Goal: Task Accomplishment & Management: Manage account settings

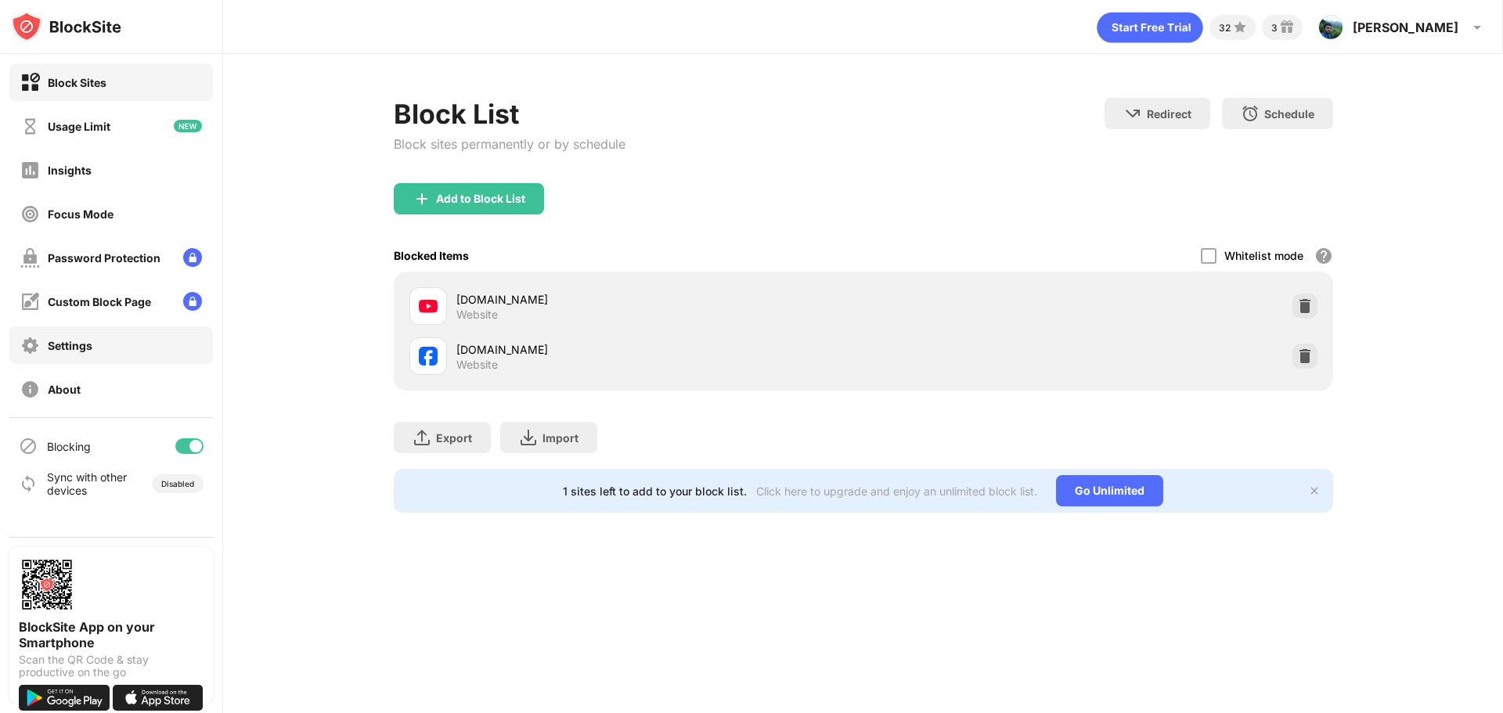
click at [68, 340] on div "Settings" at bounding box center [70, 345] width 45 height 13
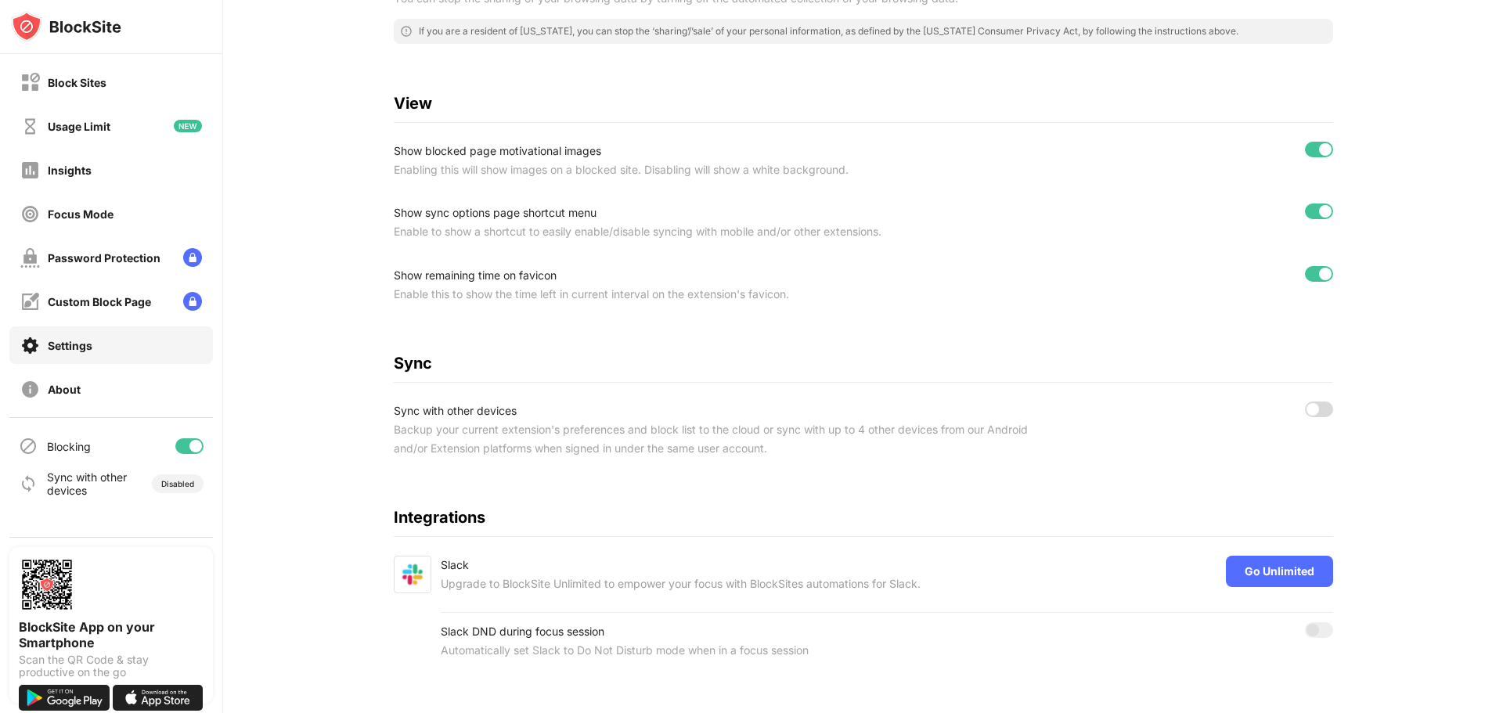
scroll to position [467, 0]
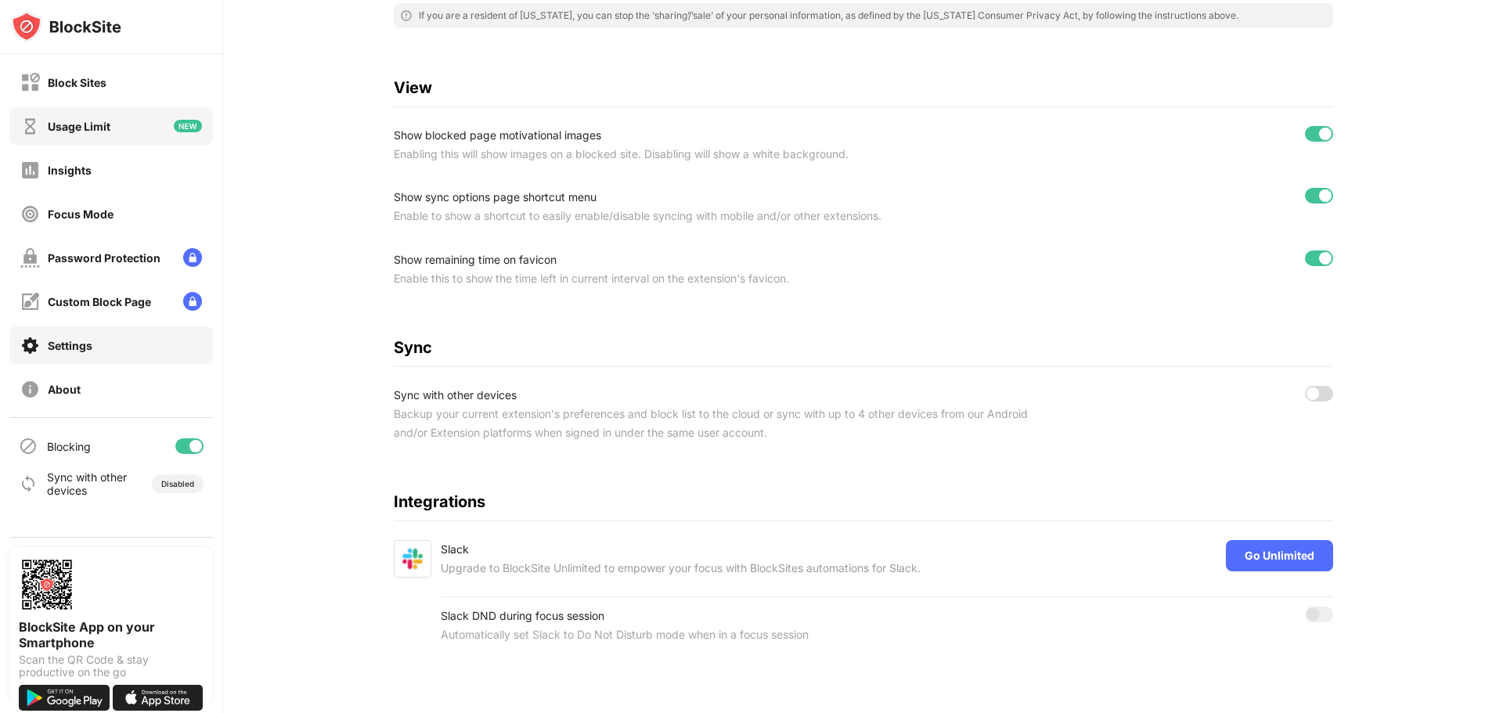
click at [92, 127] on div "Usage Limit" at bounding box center [79, 126] width 63 height 13
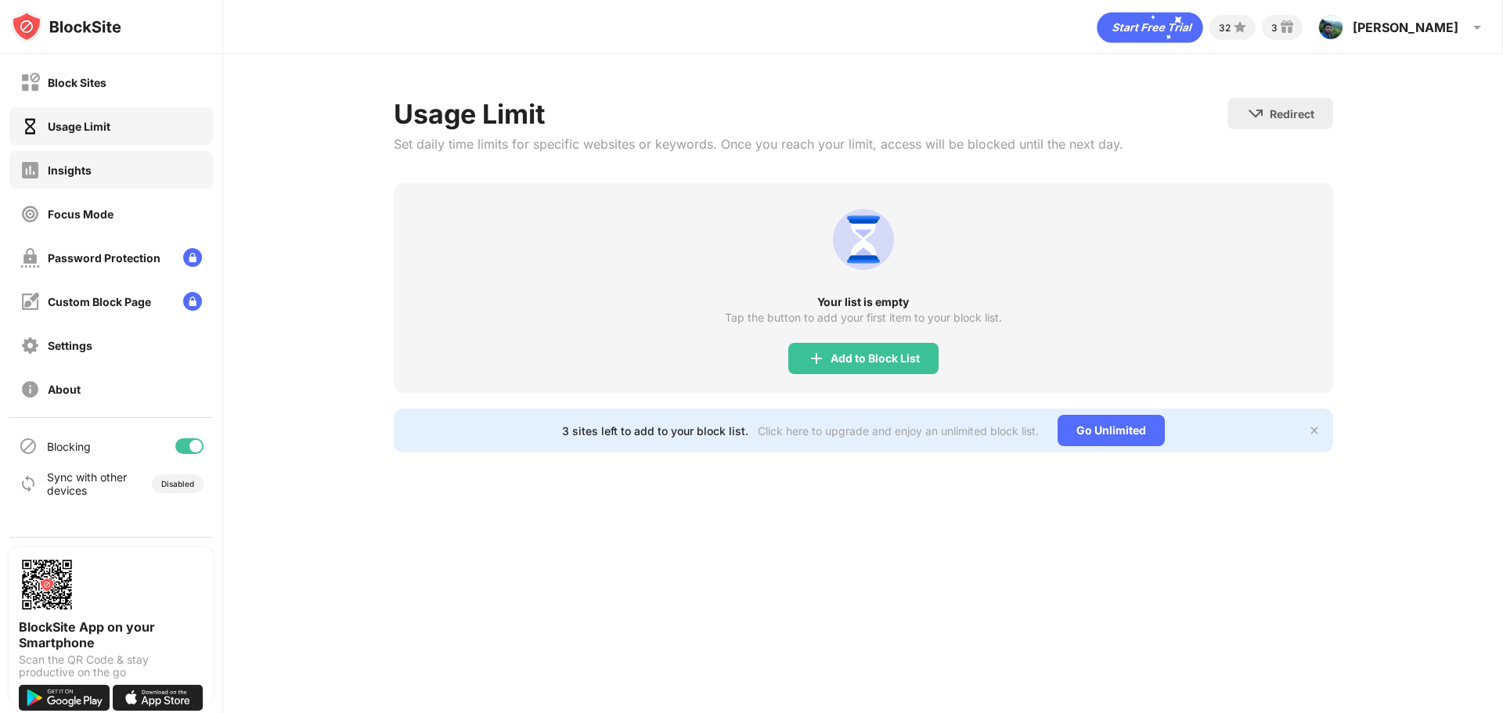
click at [63, 164] on div "Insights" at bounding box center [70, 170] width 44 height 13
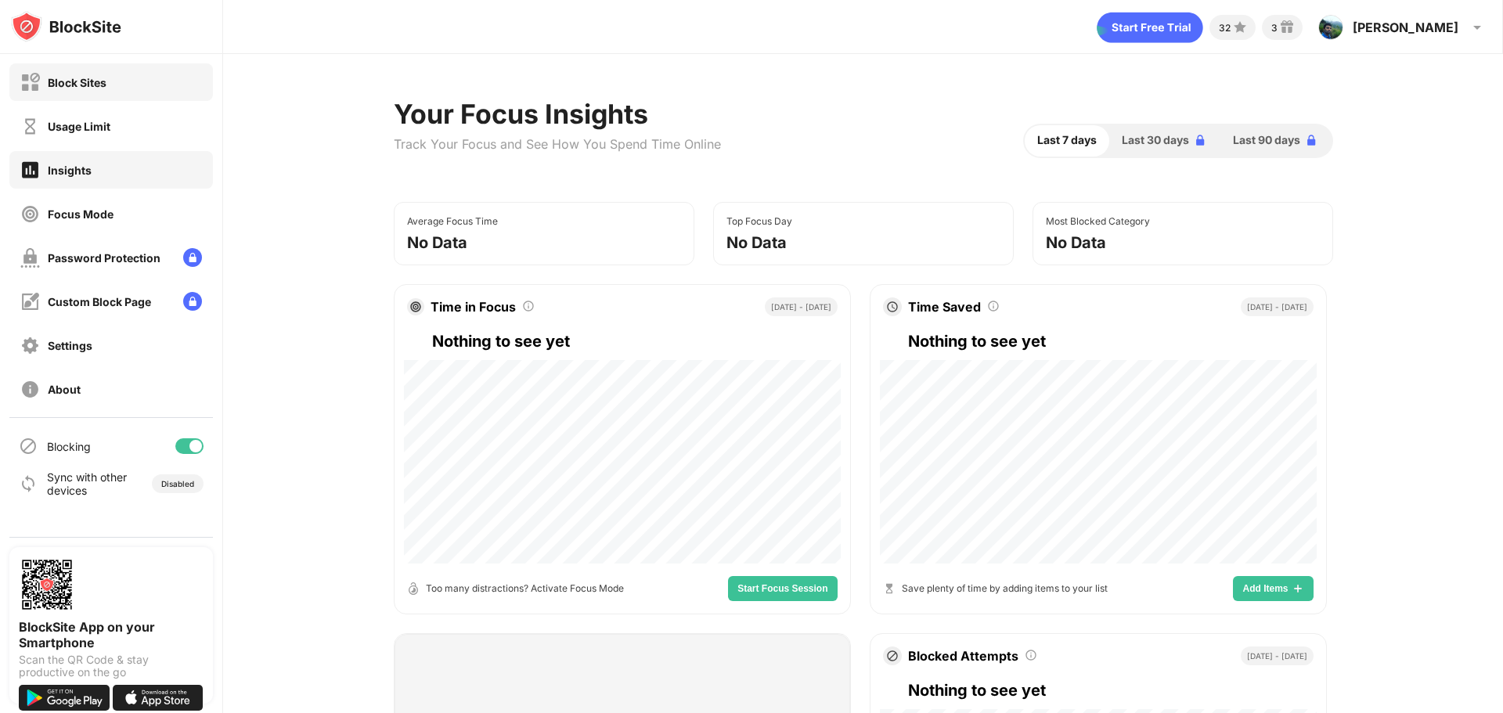
click at [99, 84] on div "Block Sites" at bounding box center [77, 82] width 59 height 13
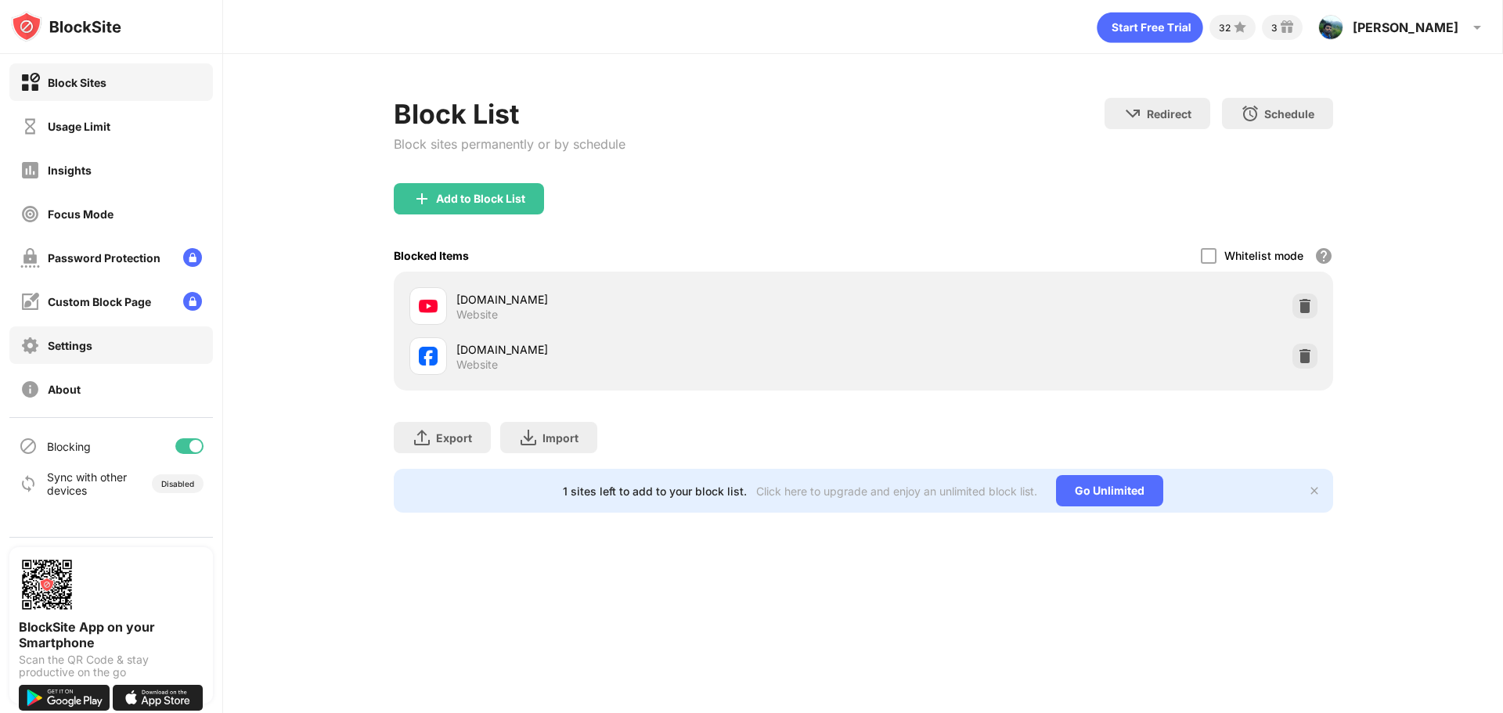
click at [52, 350] on div "Settings" at bounding box center [70, 345] width 45 height 13
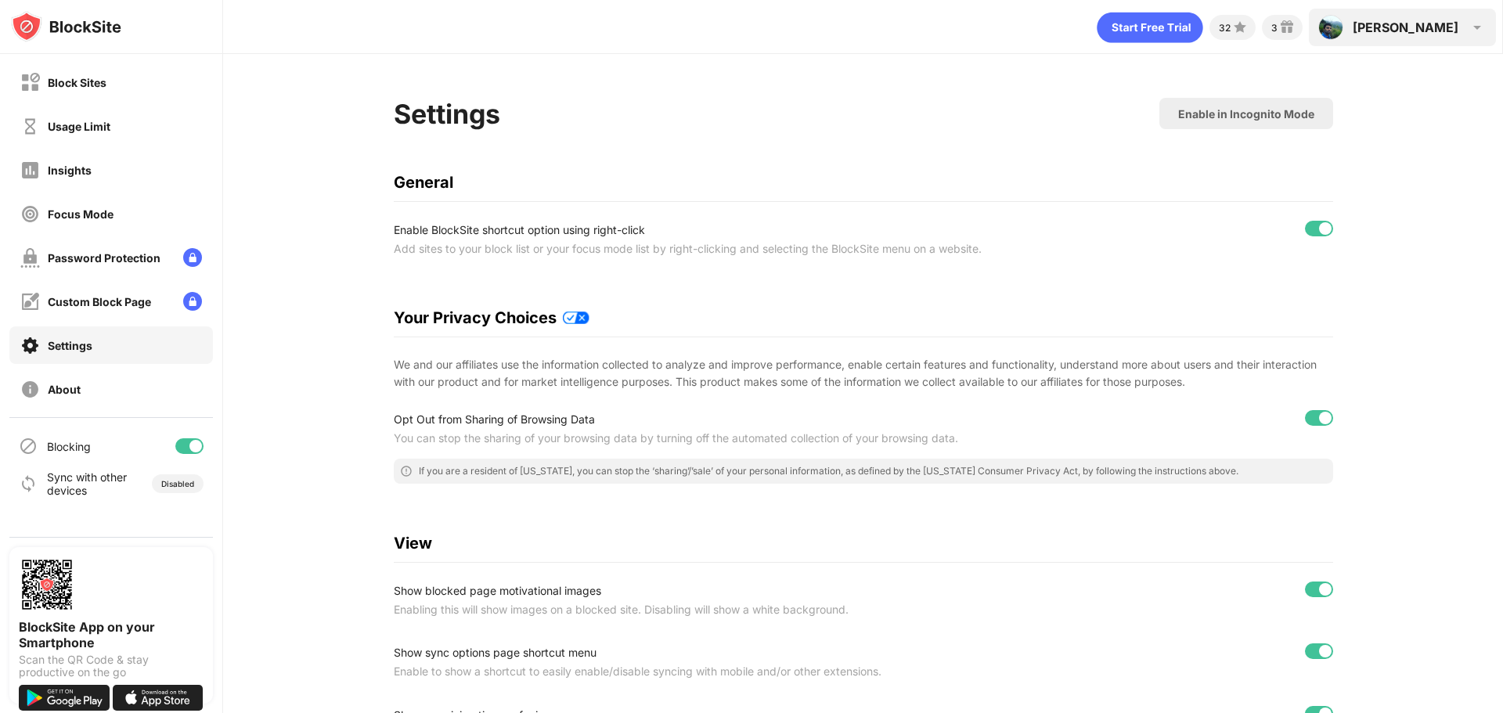
click at [1476, 28] on img at bounding box center [1477, 27] width 19 height 19
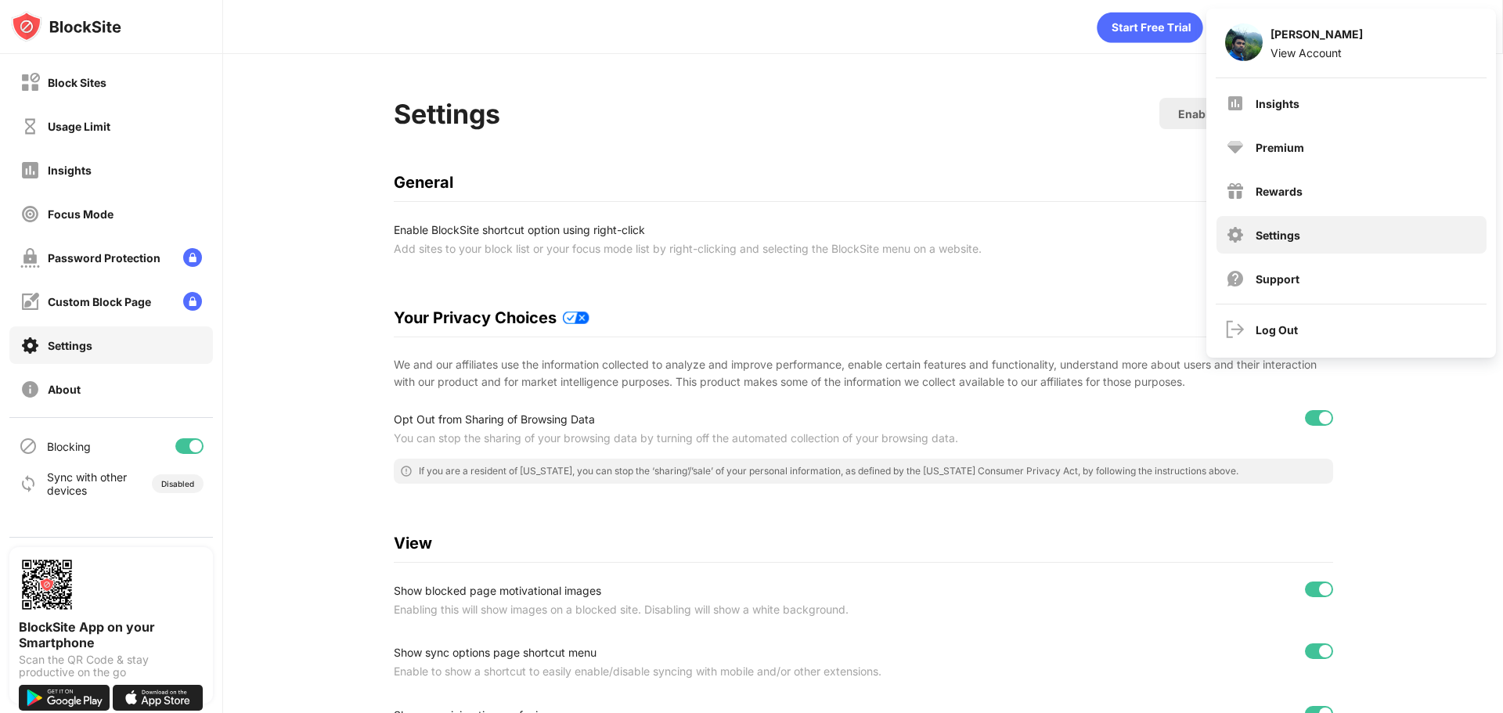
click at [1285, 236] on div "Settings" at bounding box center [1278, 235] width 45 height 13
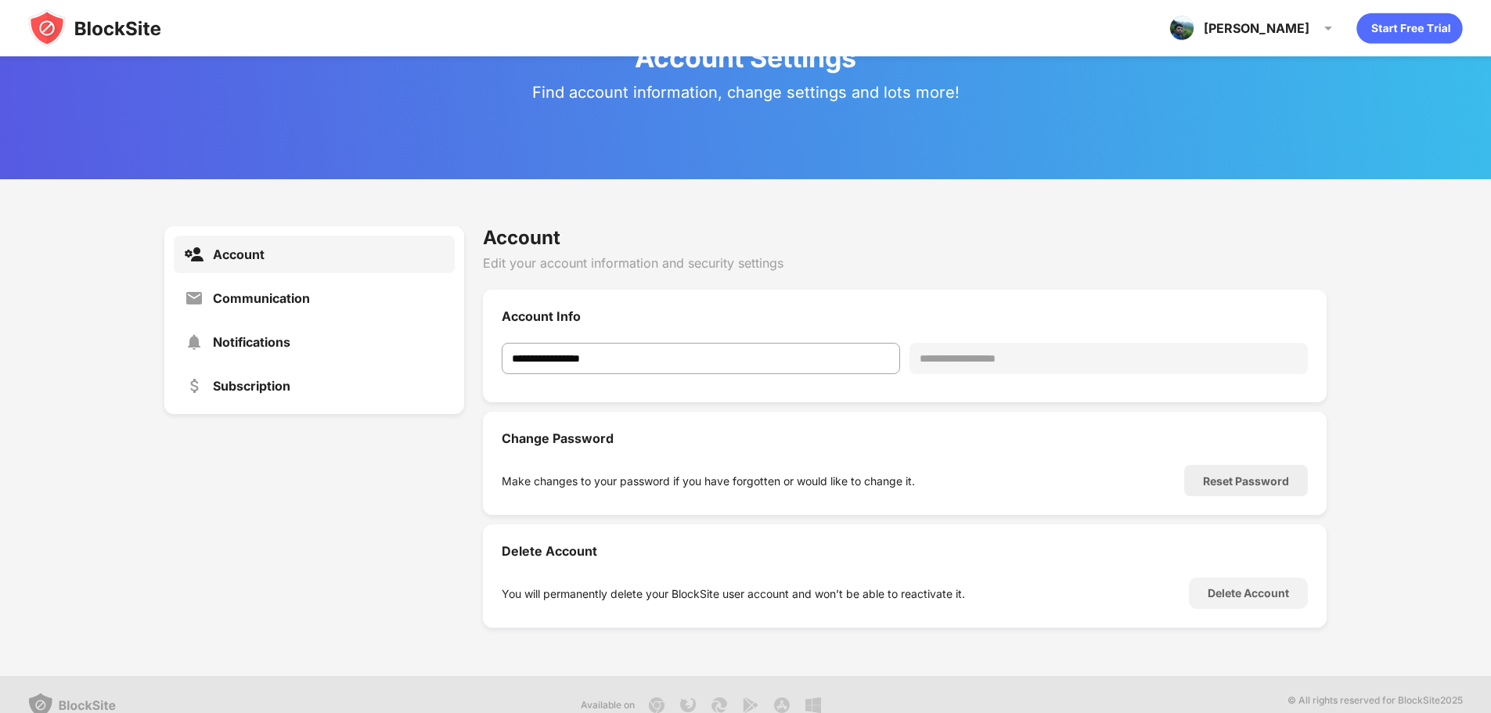
scroll to position [57, 0]
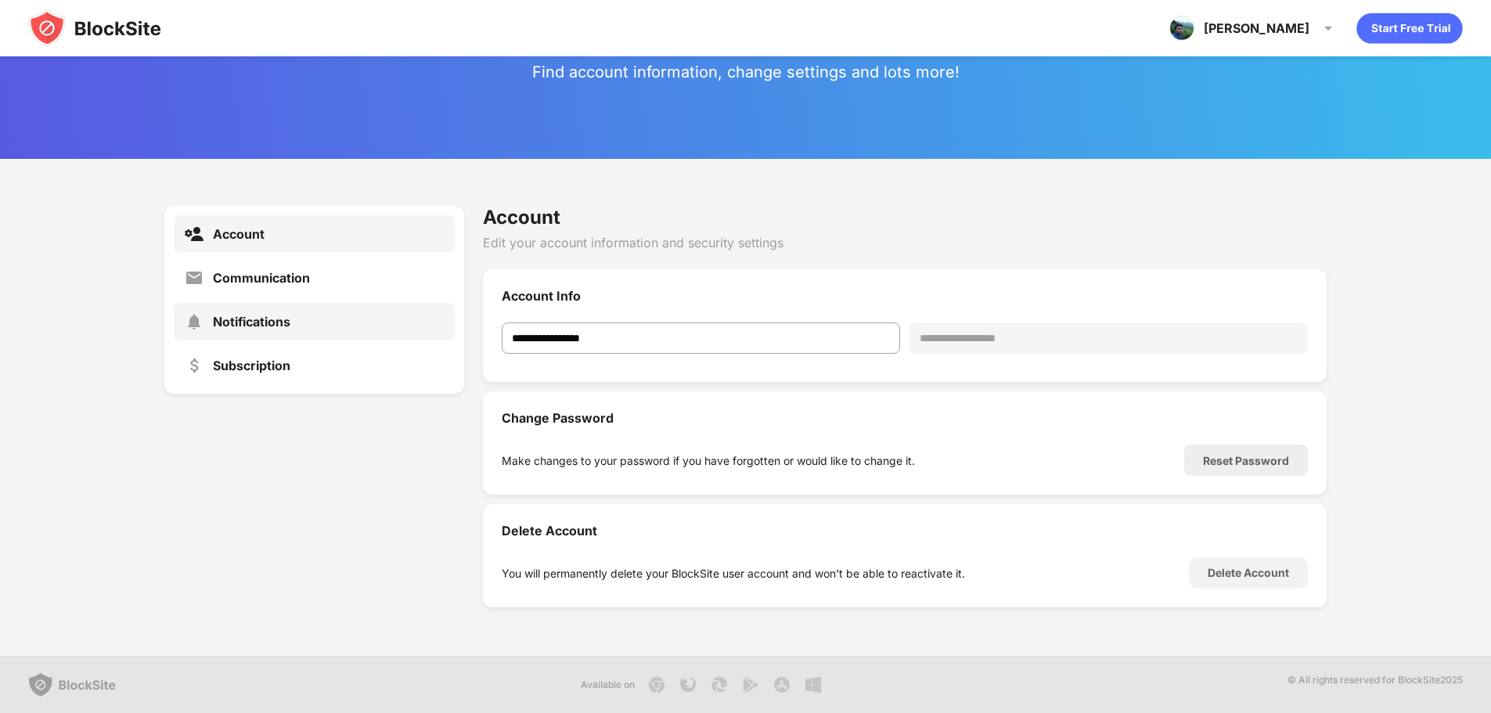
click at [257, 319] on div "Notifications" at bounding box center [251, 322] width 77 height 16
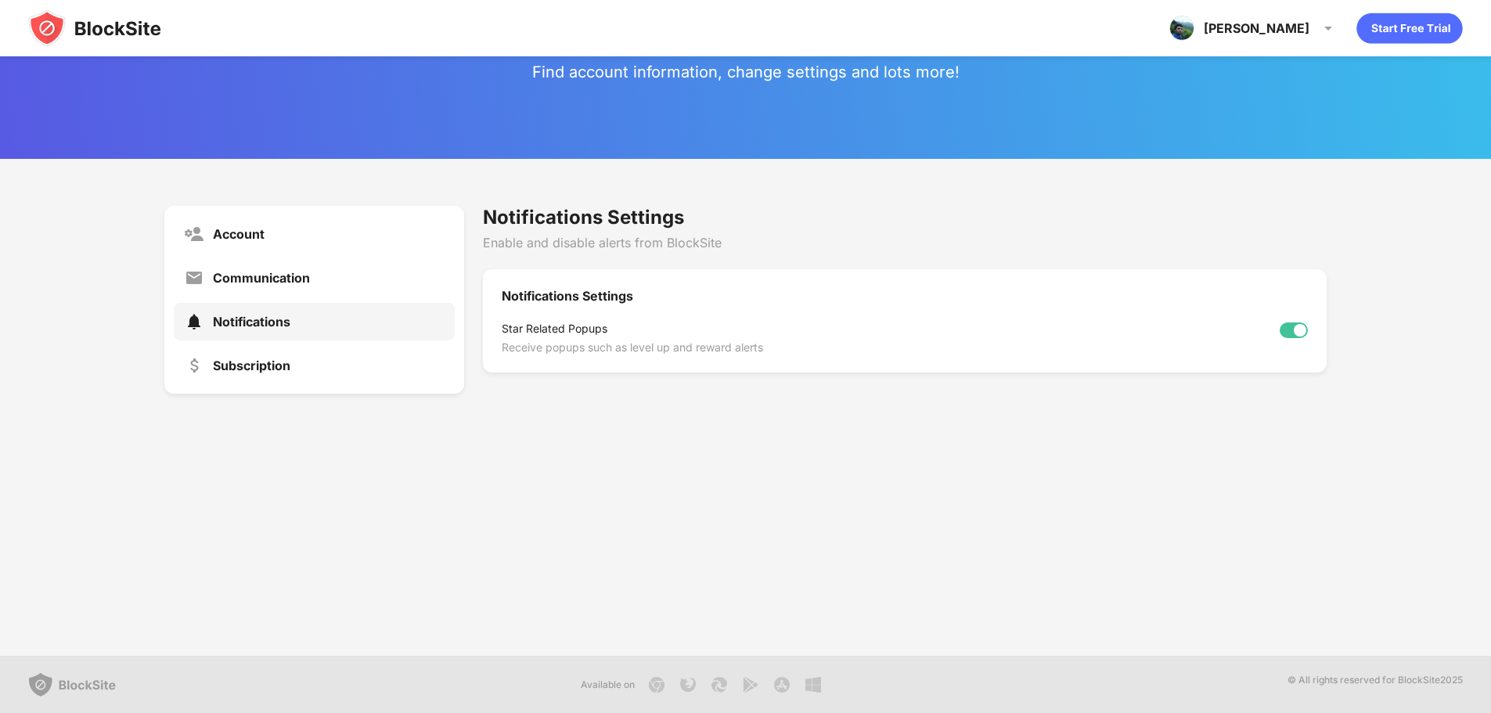
click at [604, 325] on div "Star Related Popups" at bounding box center [632, 331] width 261 height 19
click at [235, 268] on div "Communication" at bounding box center [314, 278] width 281 height 38
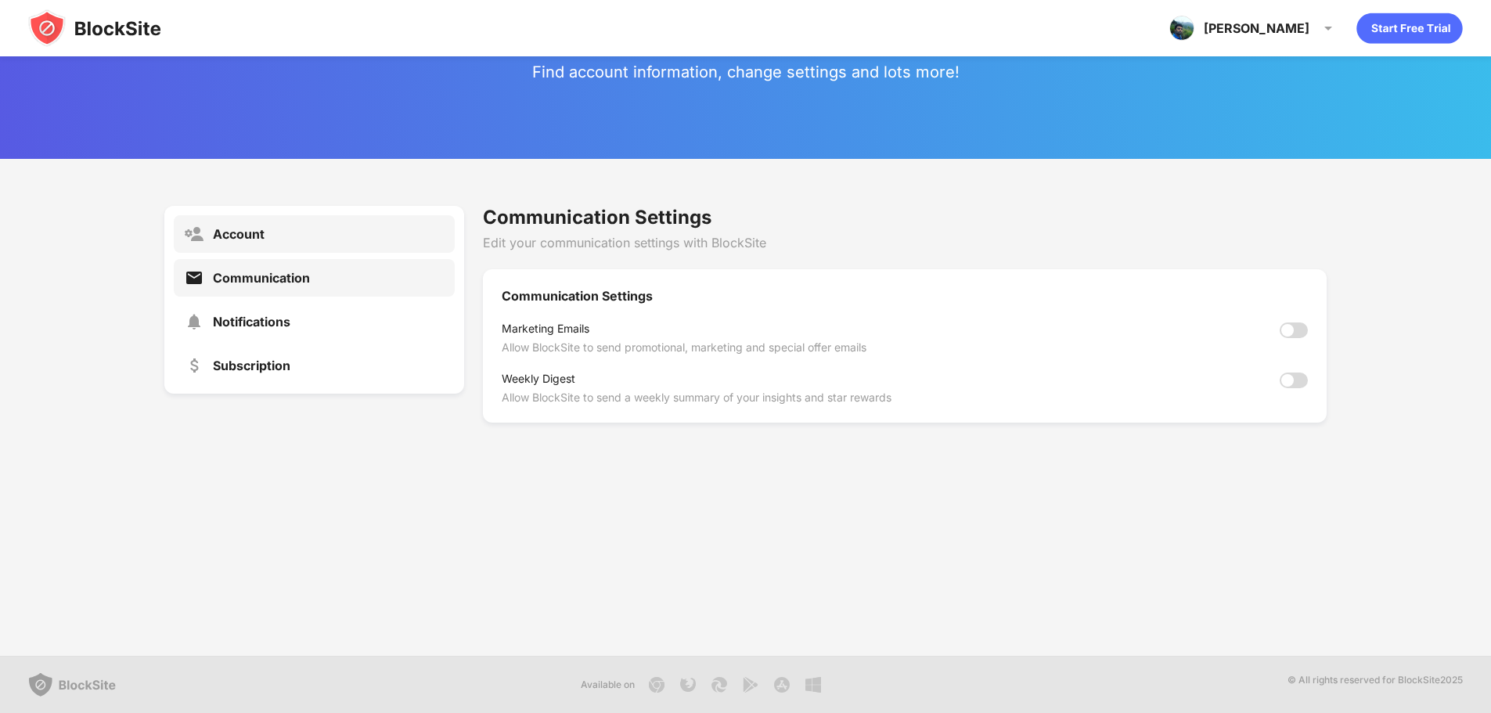
click at [243, 232] on div "Account" at bounding box center [239, 234] width 52 height 16
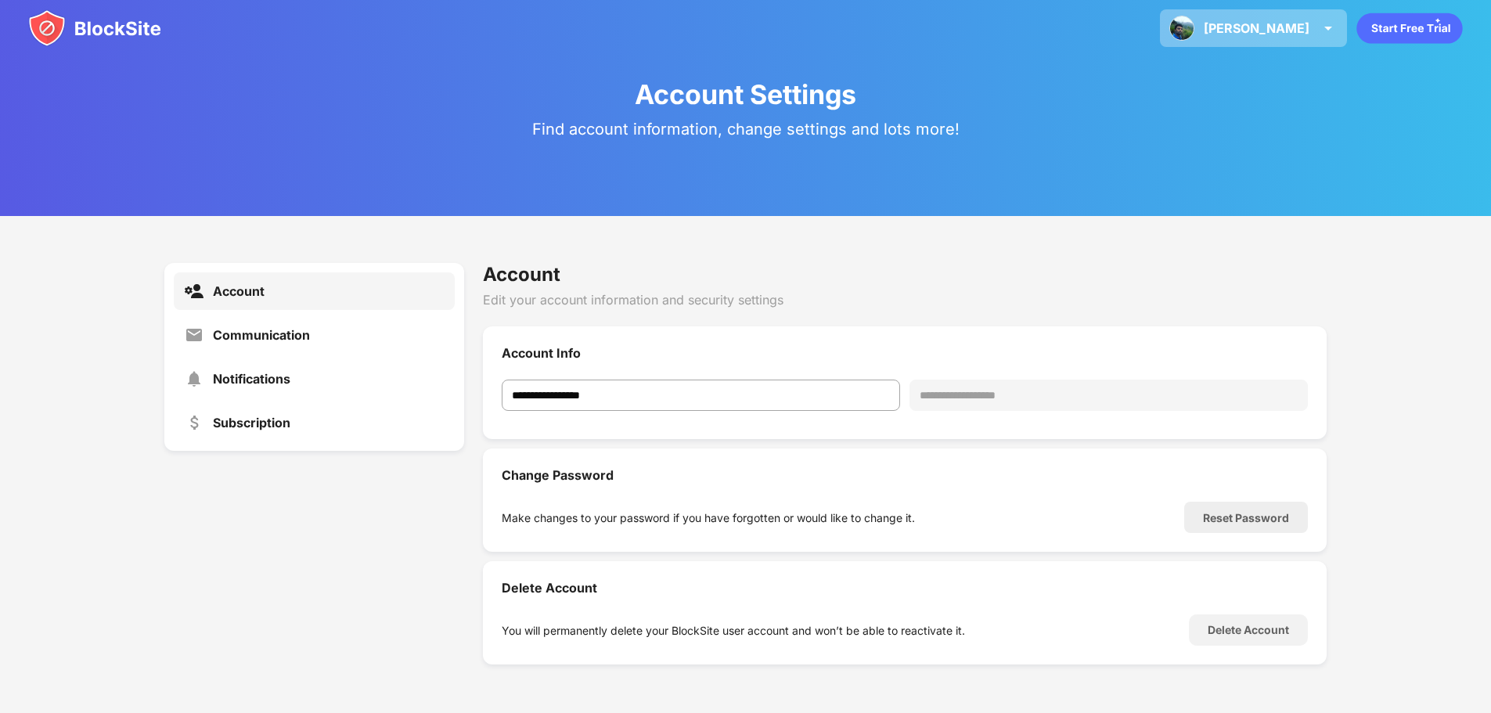
click at [1319, 33] on img at bounding box center [1328, 28] width 19 height 19
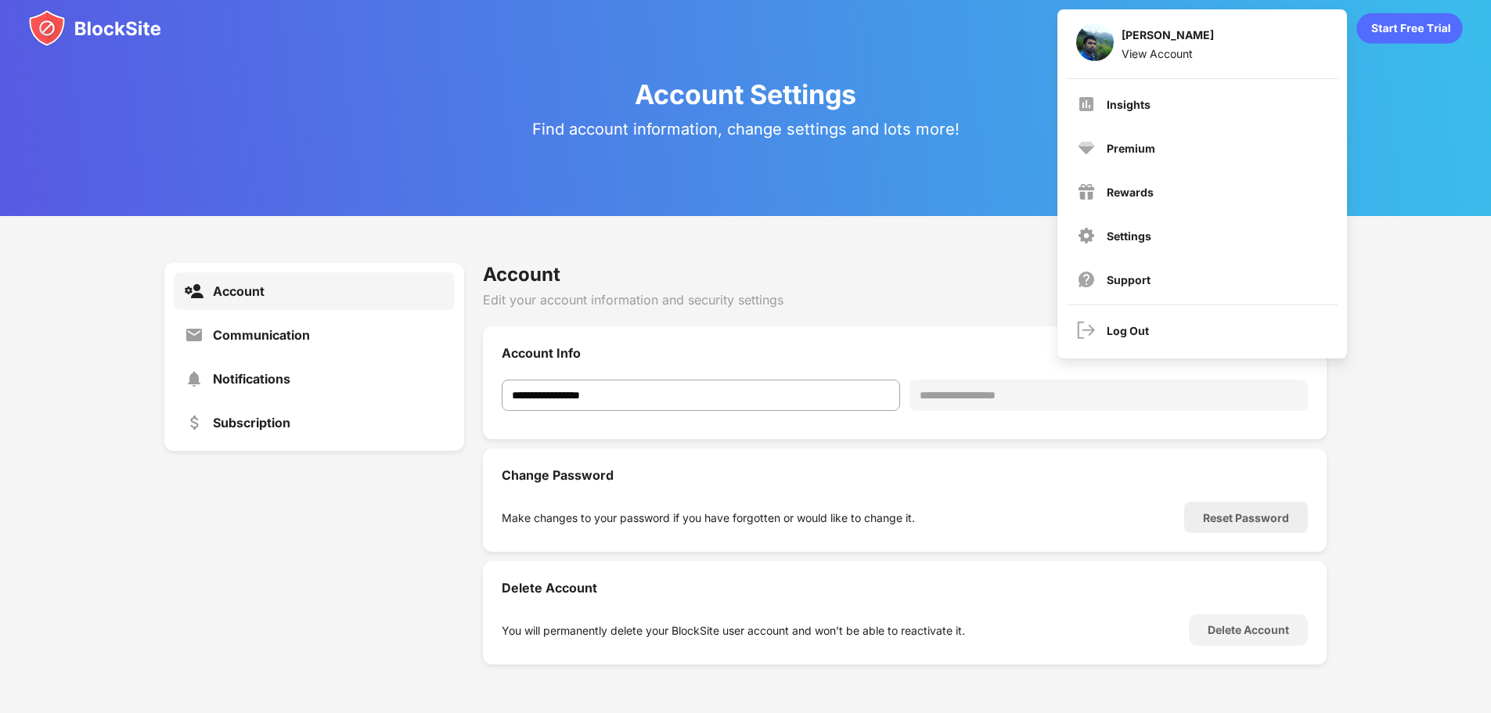
click at [1371, 416] on div "**********" at bounding box center [745, 463] width 1491 height 495
